Goal: Task Accomplishment & Management: Manage account settings

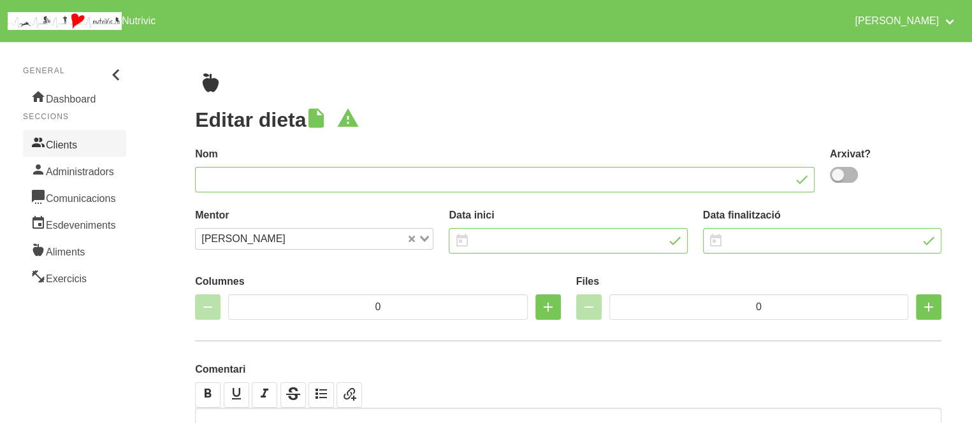
click at [89, 140] on link "Clients" at bounding box center [74, 143] width 103 height 27
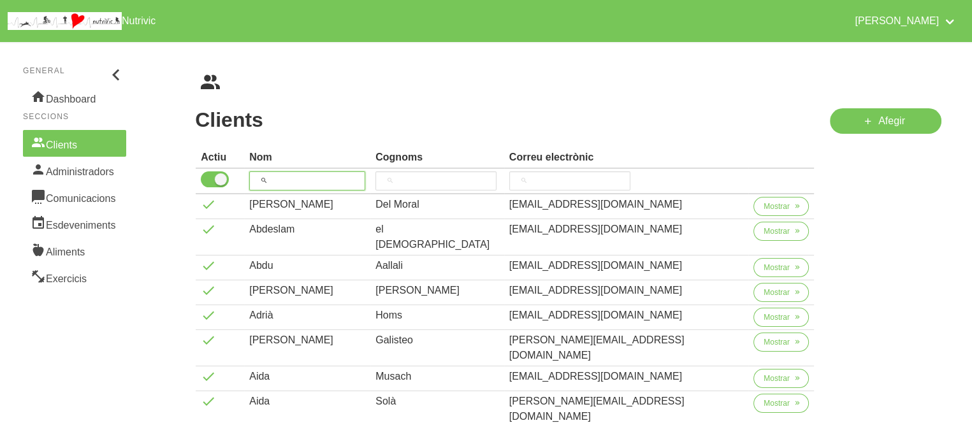
click at [327, 182] on input "search" at bounding box center [307, 181] width 116 height 19
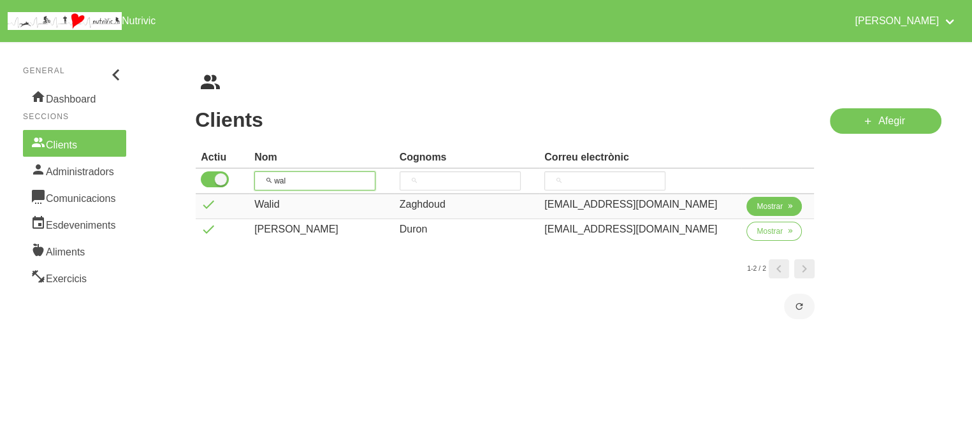
type input "wal"
click at [758, 201] on span "Mostrar" at bounding box center [770, 206] width 26 height 11
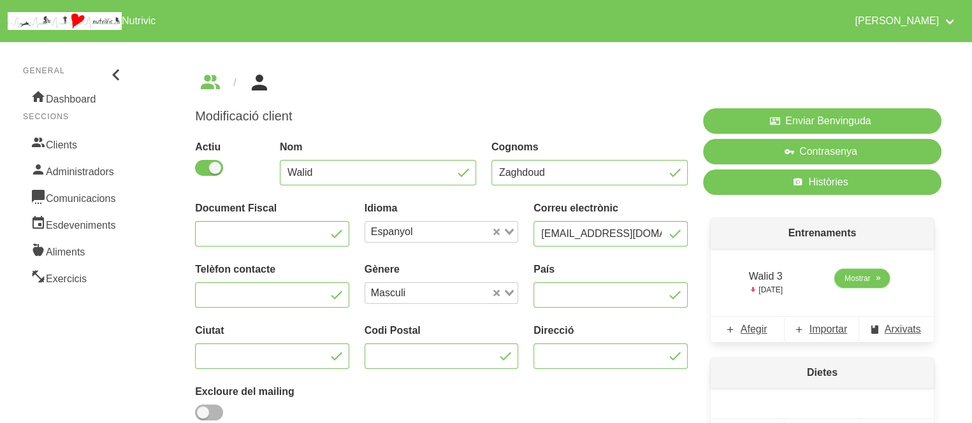
click at [843, 279] on link "Mostrar" at bounding box center [862, 278] width 55 height 19
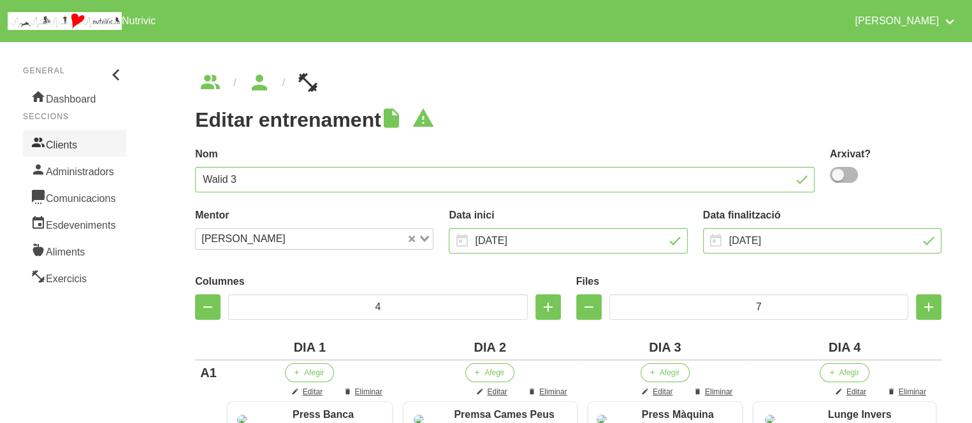
click at [62, 142] on link "Clients" at bounding box center [74, 143] width 103 height 27
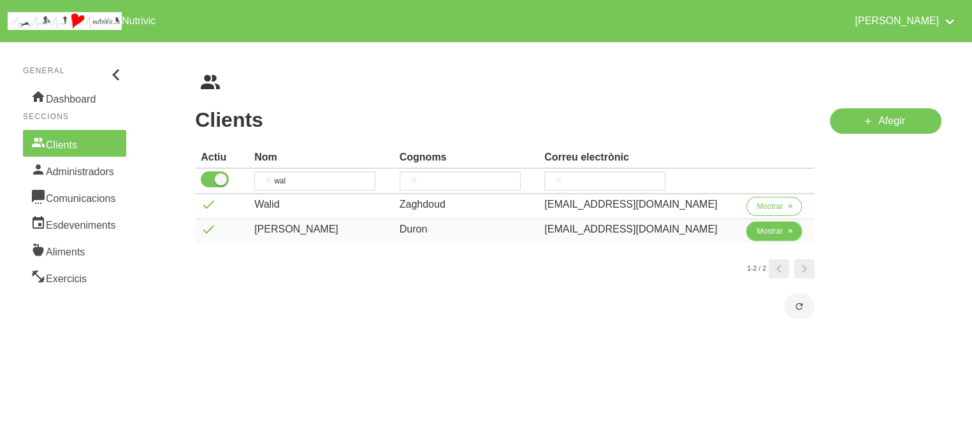
click at [774, 228] on span "Mostrar" at bounding box center [770, 231] width 26 height 11
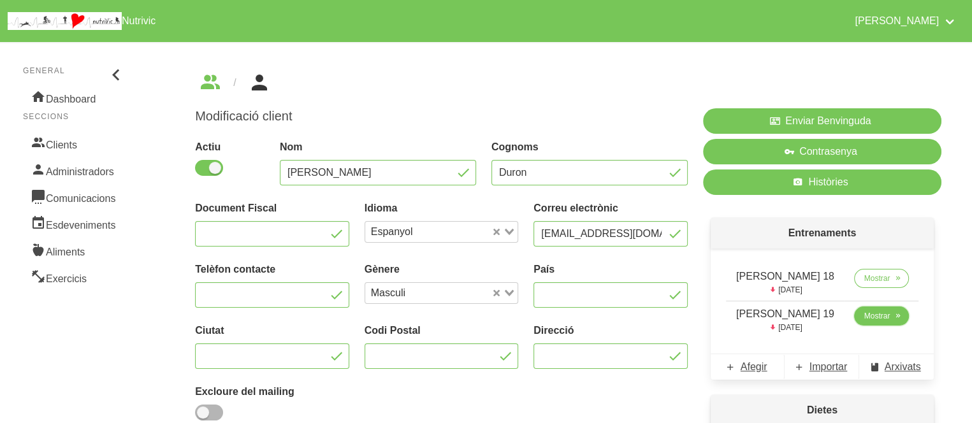
click at [879, 319] on span "Mostrar" at bounding box center [878, 316] width 26 height 11
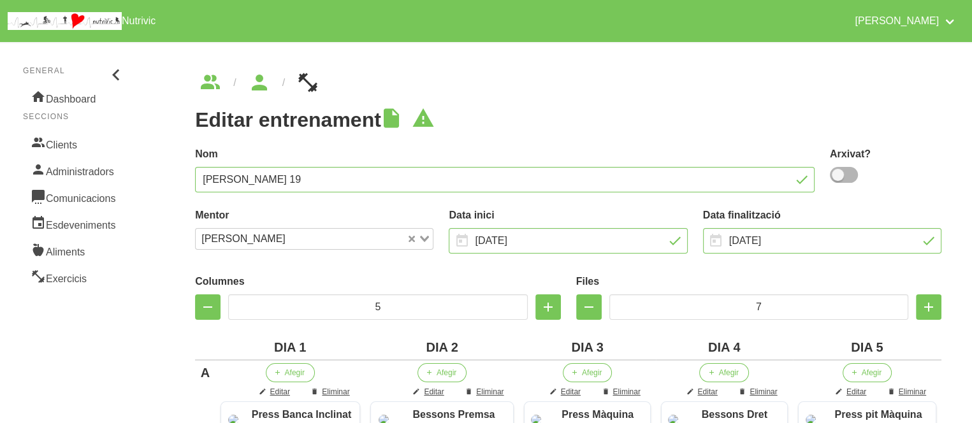
click at [643, 145] on div "Nom Walter Duron 19" at bounding box center [504, 169] width 635 height 61
click at [262, 76] on icon "breadcrumbs" at bounding box center [259, 83] width 23 height 34
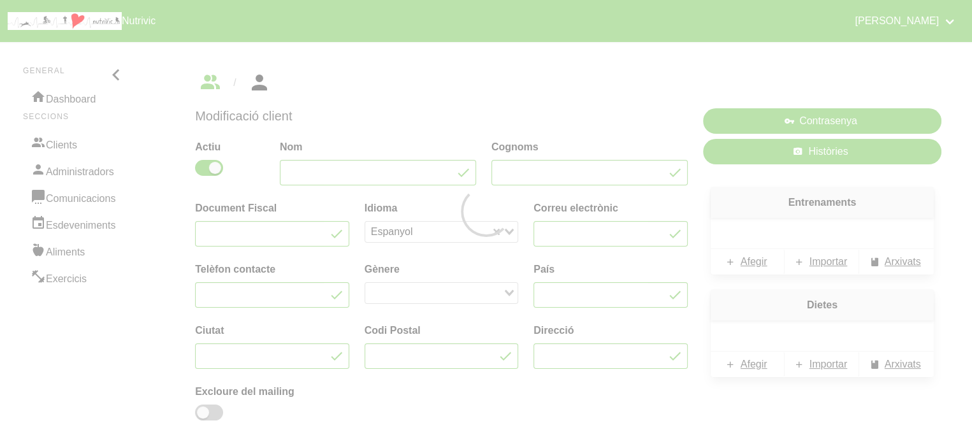
type input "Walter"
type input "Duron"
type input "catrachoduronbanegas@gmail.com"
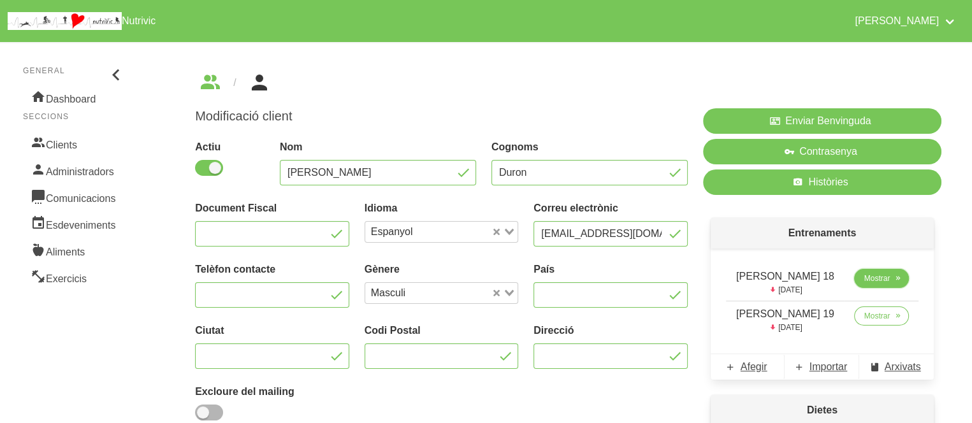
click at [886, 270] on link "Mostrar" at bounding box center [881, 278] width 55 height 19
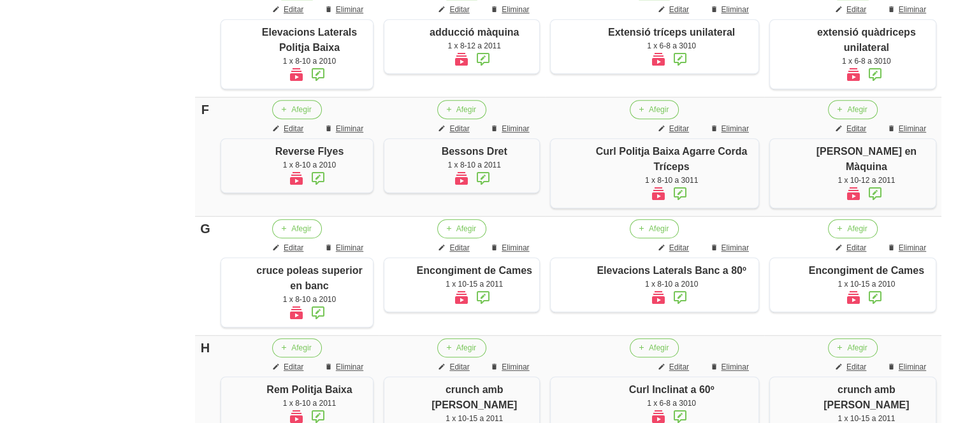
scroll to position [842, 0]
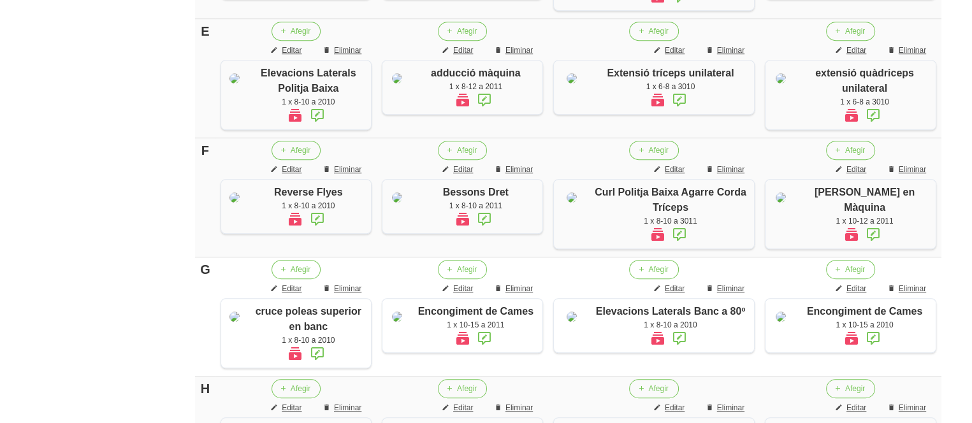
click at [443, 109] on div "adducció màquina 1 x 8-12 a 2011" at bounding box center [475, 87] width 121 height 43
click at [474, 109] on div "adducció màquina 1 x 8-12 a 2011" at bounding box center [475, 87] width 121 height 43
click at [240, 84] on img at bounding box center [235, 78] width 10 height 10
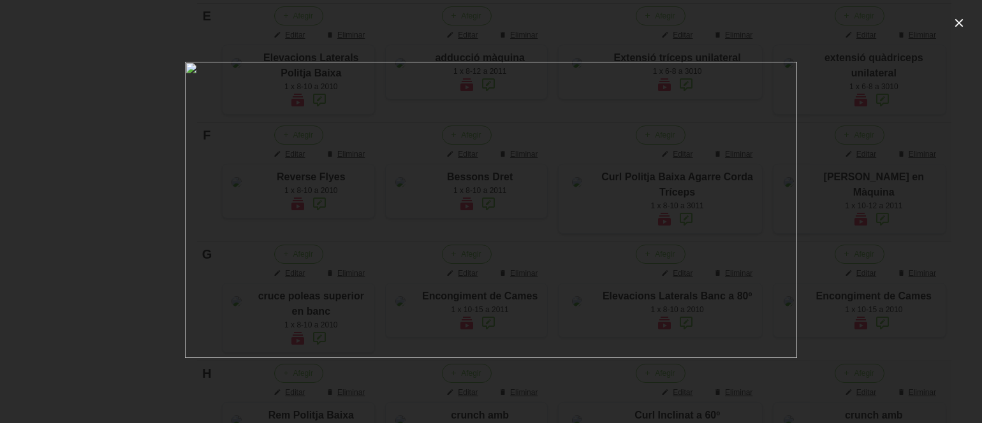
click at [251, 153] on img at bounding box center [491, 210] width 612 height 296
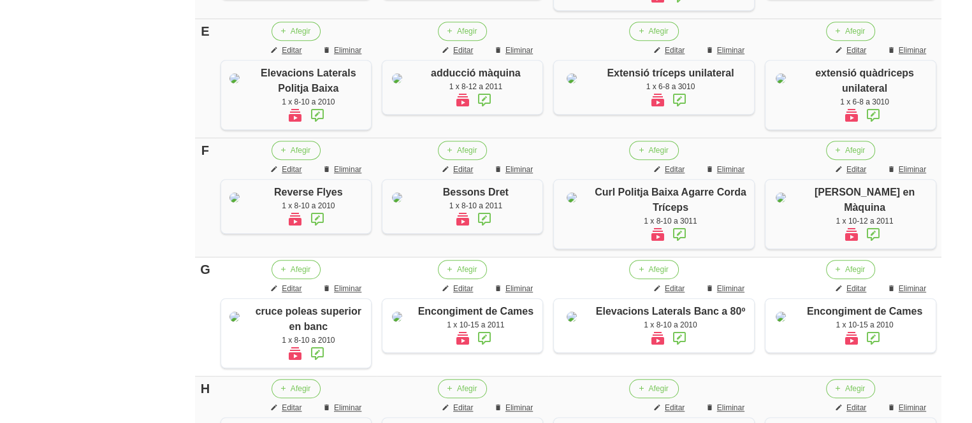
click at [446, 109] on div at bounding box center [475, 100] width 121 height 17
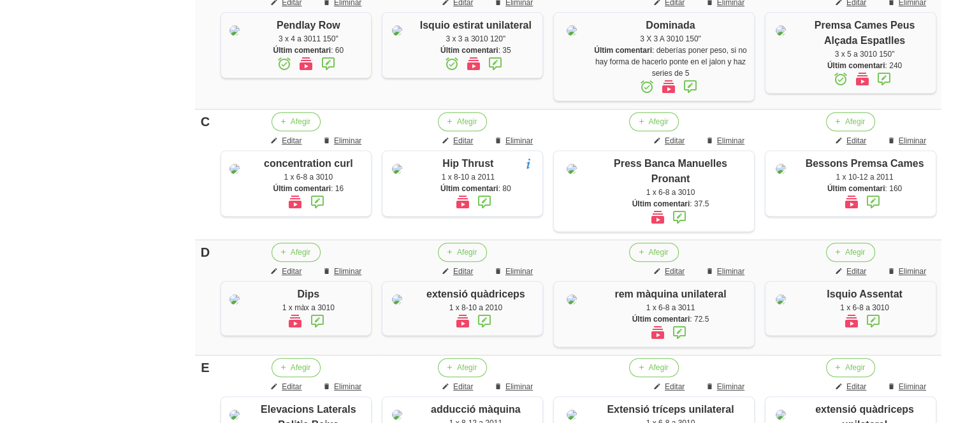
scroll to position [504, 0]
click at [314, 76] on icon at bounding box center [305, 64] width 15 height 23
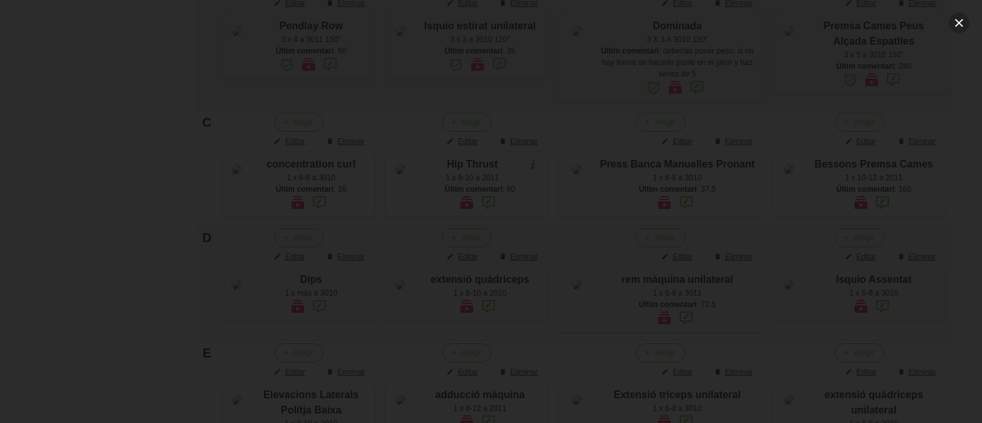
click at [954, 24] on button "button" at bounding box center [959, 23] width 20 height 20
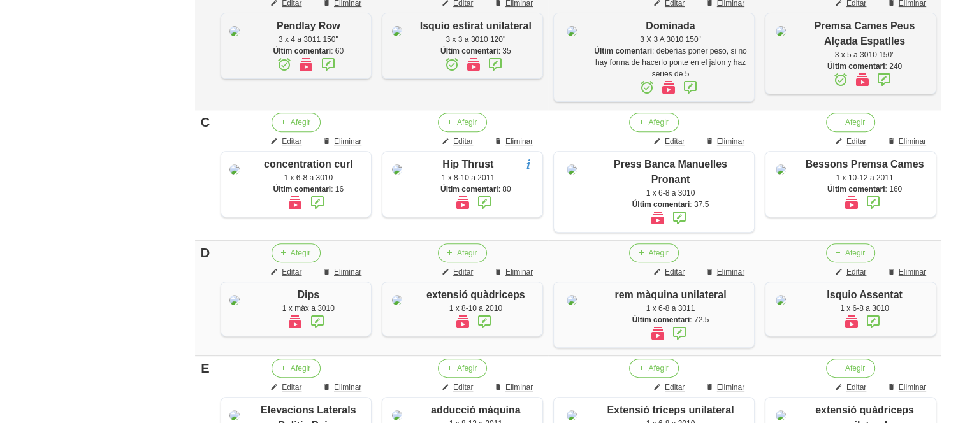
click at [951, 152] on div "Editar entrenament false 1e6ed730-ab42-4606-800d-5b41b52d4339 Nom Walter Duron …" at bounding box center [569, 289] width 808 height 1503
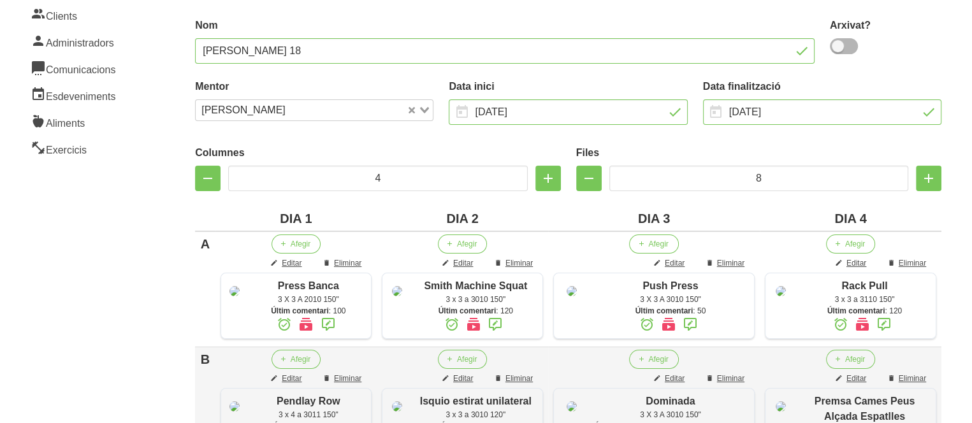
scroll to position [96, 0]
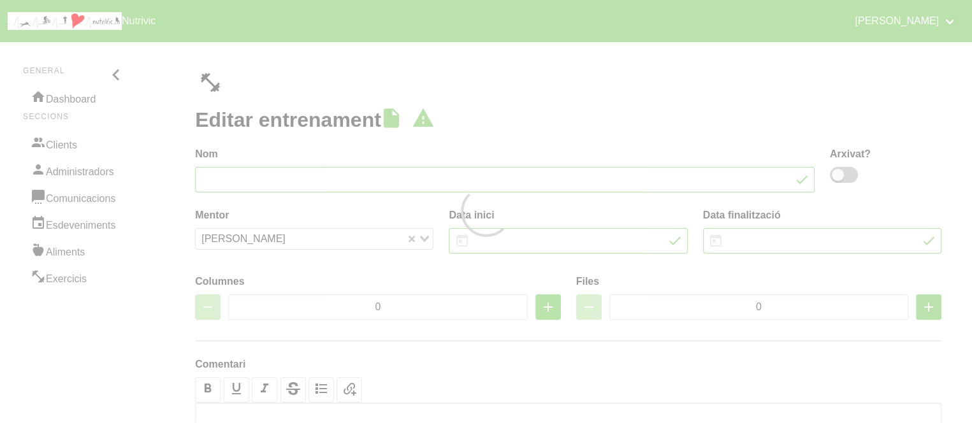
type input "[PERSON_NAME] 19"
type input "[DATE]"
type input "5"
type input "7"
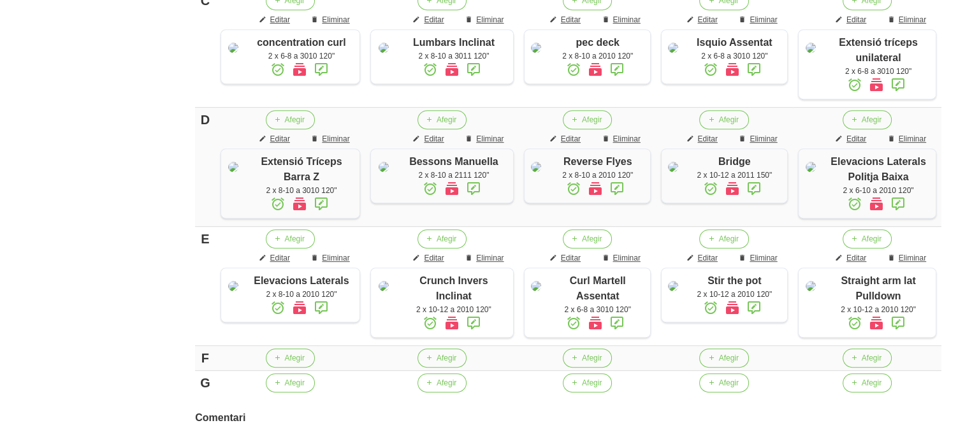
scroll to position [612, 0]
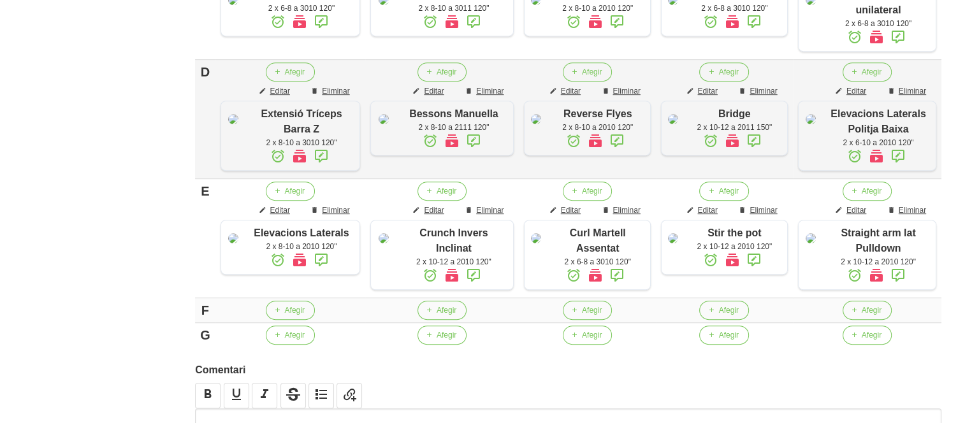
scroll to position [638, 0]
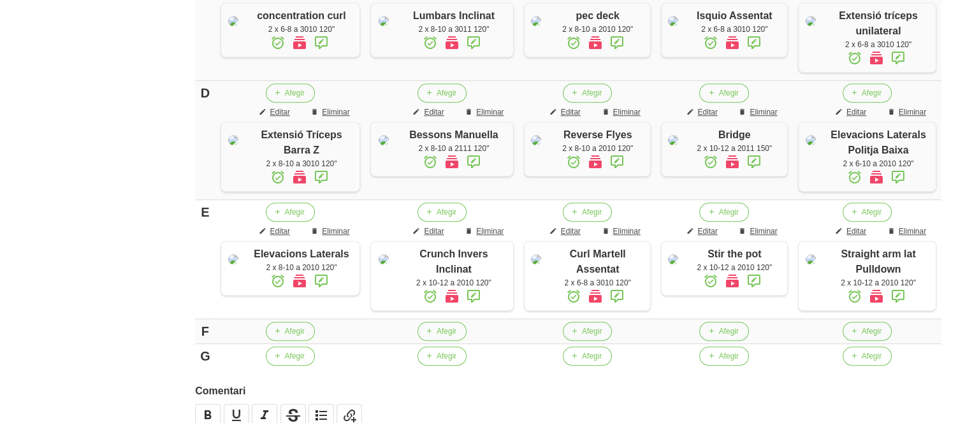
click at [889, 39] on section "Extensió tríceps unilateral" at bounding box center [879, 23] width 102 height 31
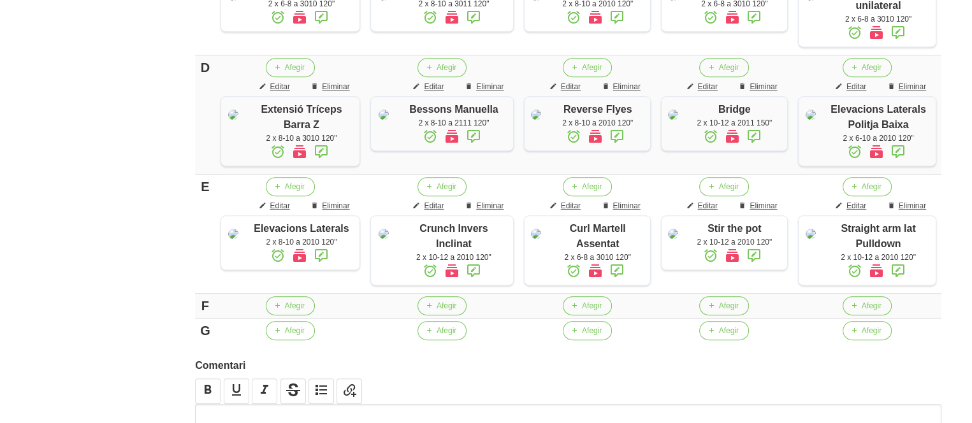
scroll to position [689, 0]
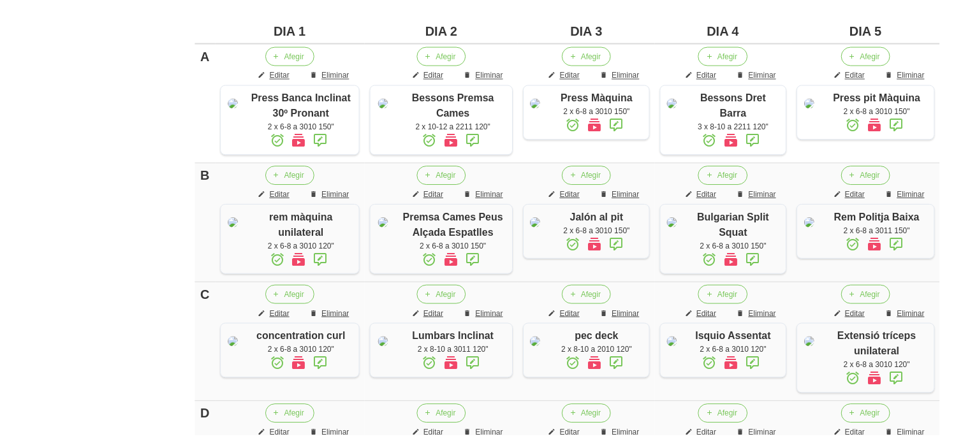
scroll to position [332, 0]
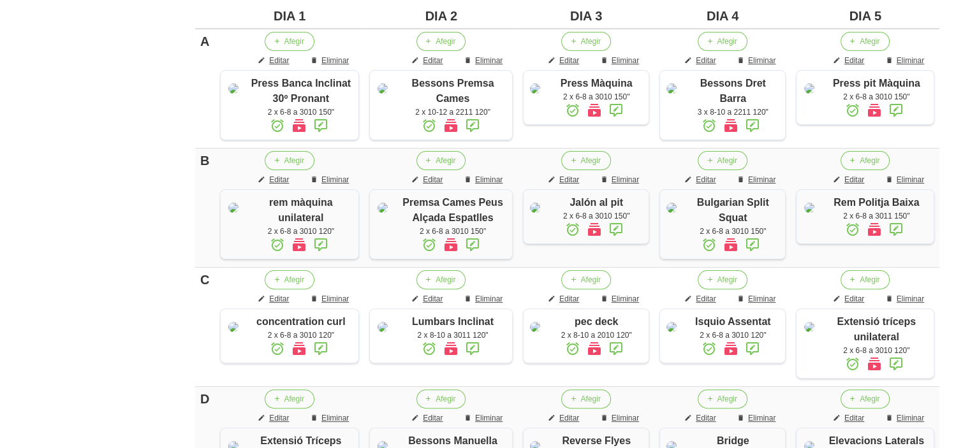
click at [176, 211] on div "Editar entrenament false 1e6ed730-ab42-4606-800d-5b41b52d4339 Nom Walter Duron …" at bounding box center [568, 274] width 806 height 1126
